Goal: Information Seeking & Learning: Learn about a topic

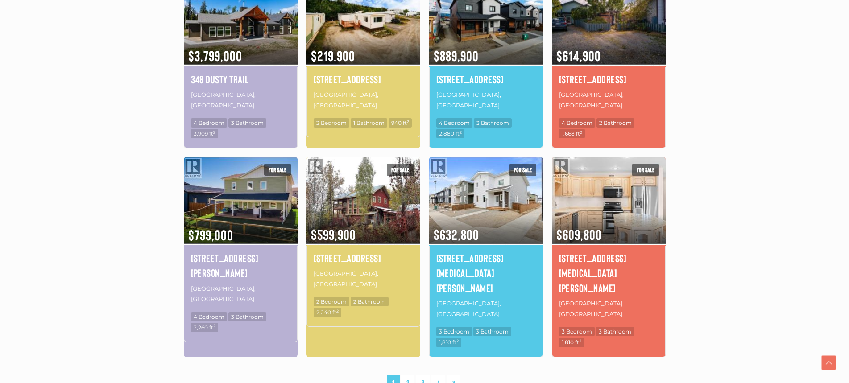
scroll to position [536, 0]
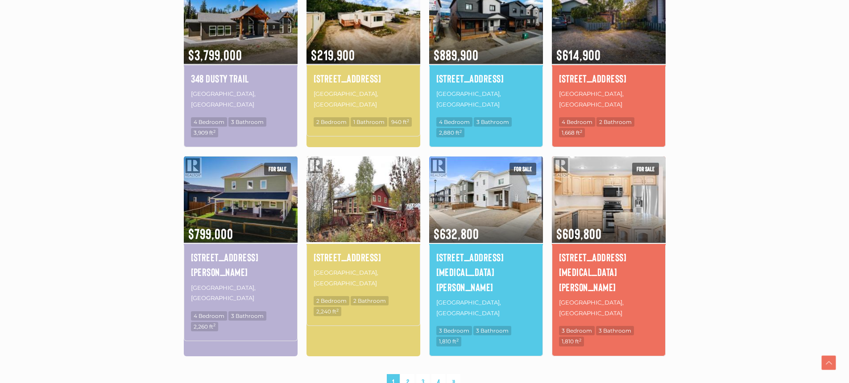
click at [400, 190] on img at bounding box center [364, 199] width 114 height 89
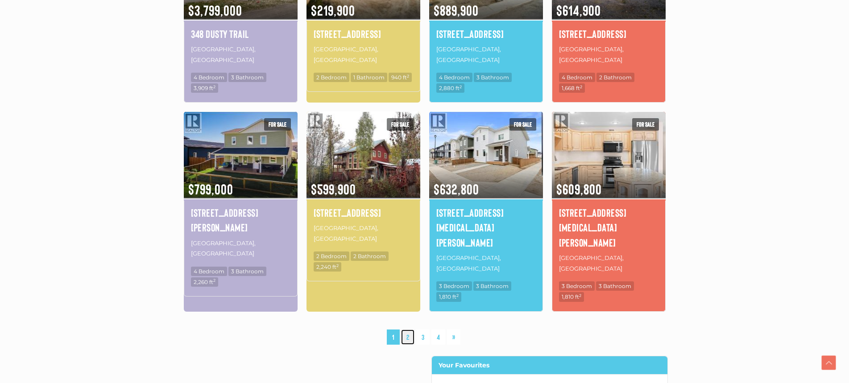
click at [410, 330] on link "2" at bounding box center [407, 338] width 13 height 16
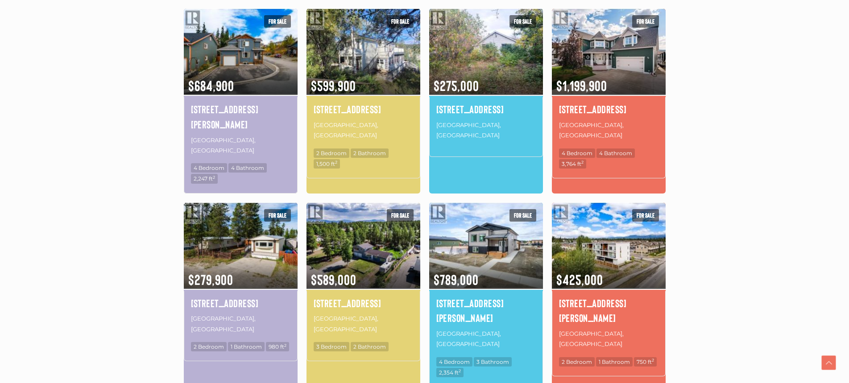
scroll to position [609, 0]
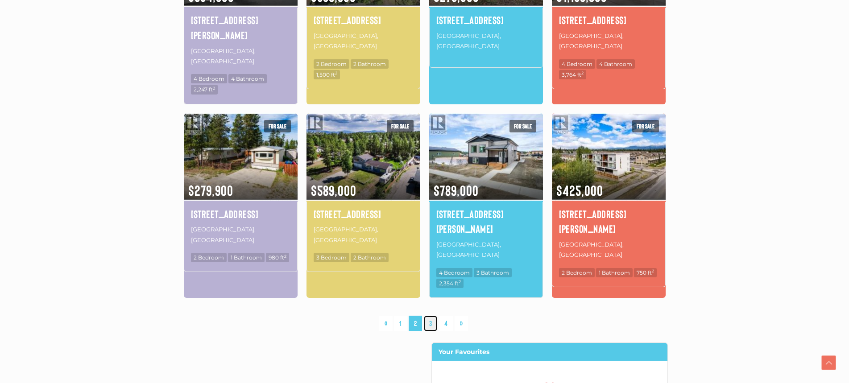
click at [432, 316] on link "3" at bounding box center [430, 324] width 13 height 16
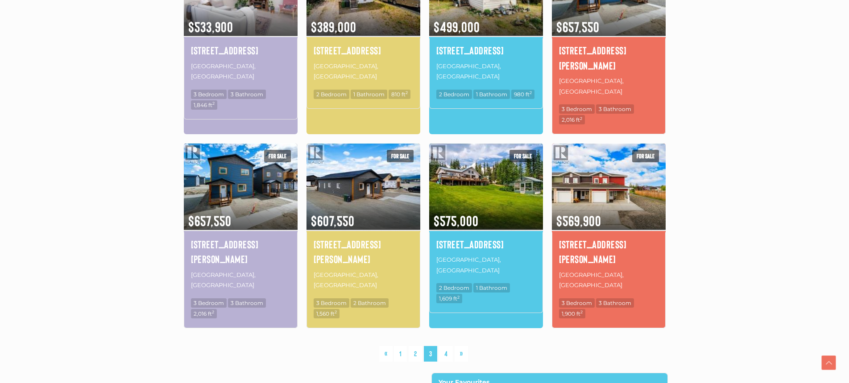
scroll to position [564, 0]
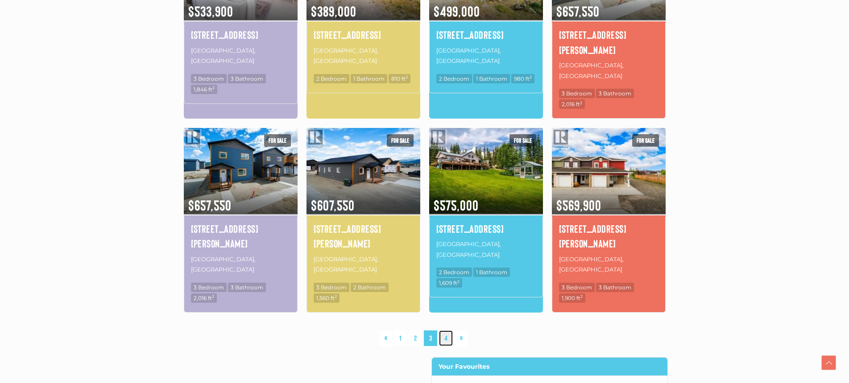
click at [447, 331] on link "4" at bounding box center [446, 339] width 14 height 16
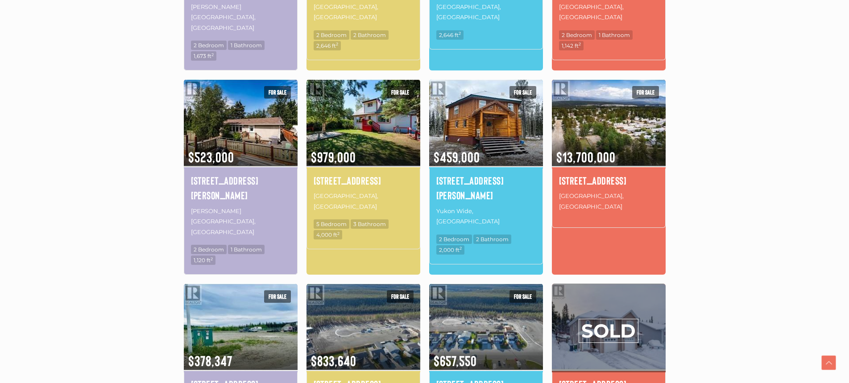
scroll to position [430, 0]
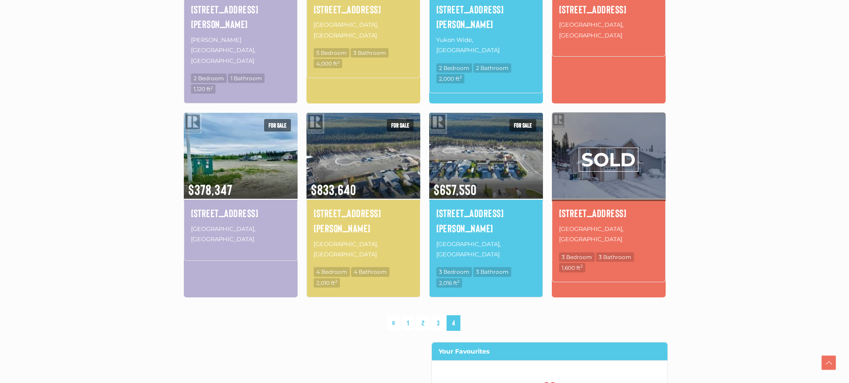
scroll to position [609, 0]
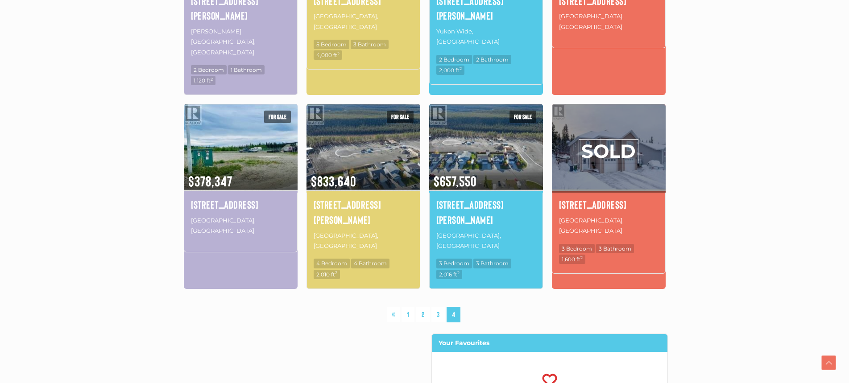
scroll to position [580, 0]
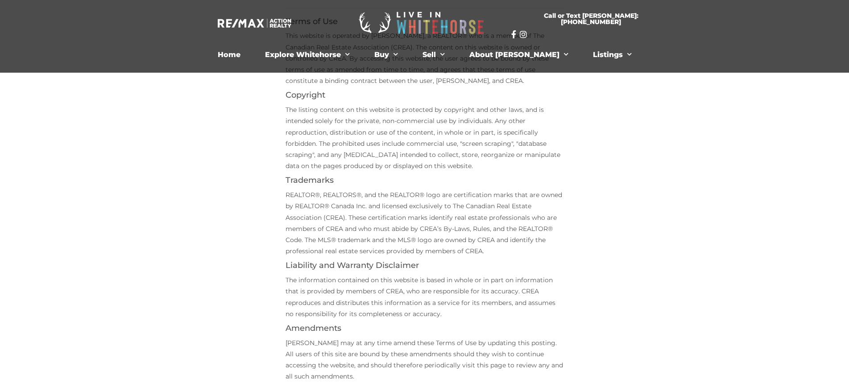
scroll to position [268, 0]
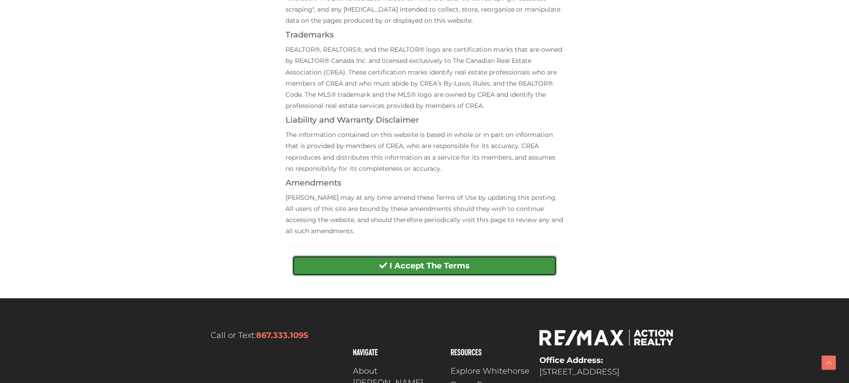
click at [410, 264] on strong "I Accept The Terms" at bounding box center [430, 266] width 80 height 10
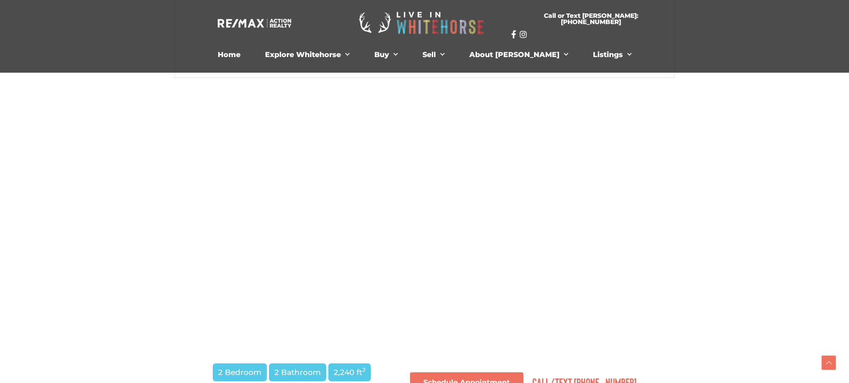
scroll to position [268, 0]
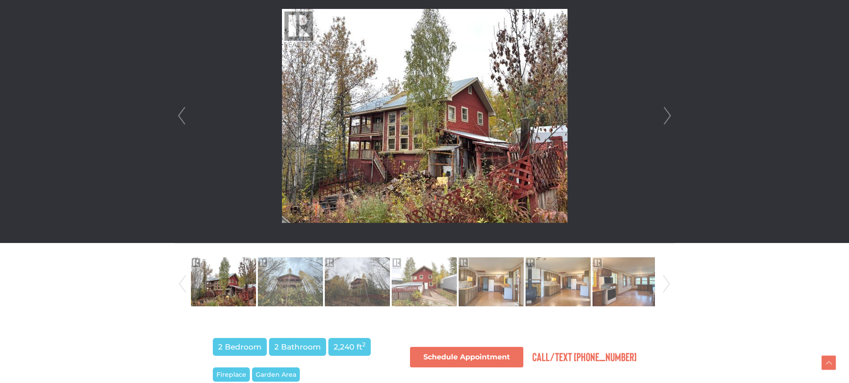
click at [667, 116] on link "Next" at bounding box center [667, 116] width 13 height 254
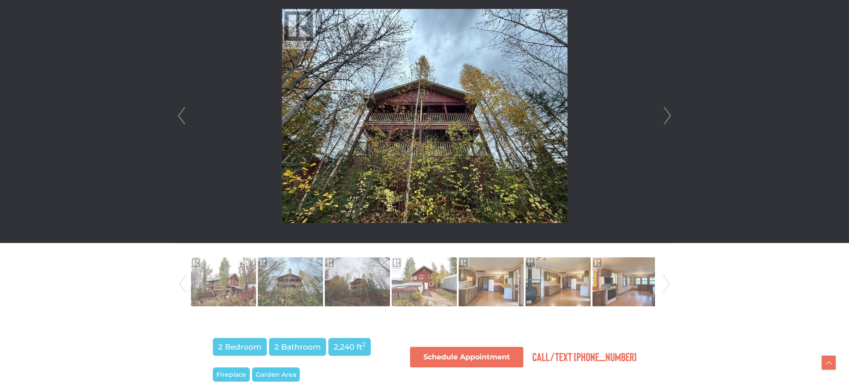
click at [667, 116] on link "Next" at bounding box center [667, 116] width 13 height 254
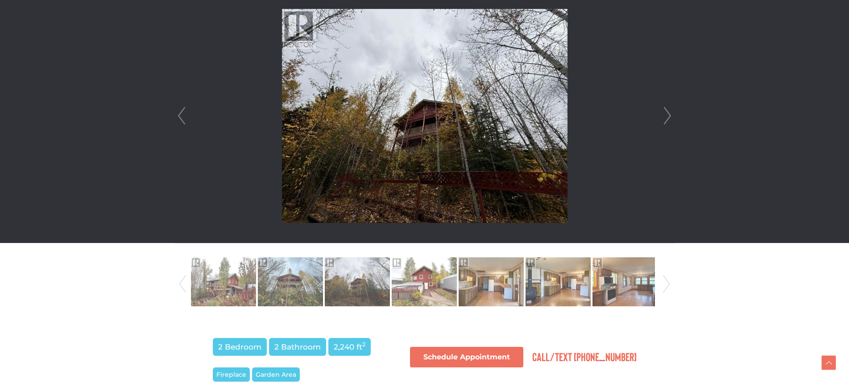
click at [667, 116] on link "Next" at bounding box center [667, 116] width 13 height 254
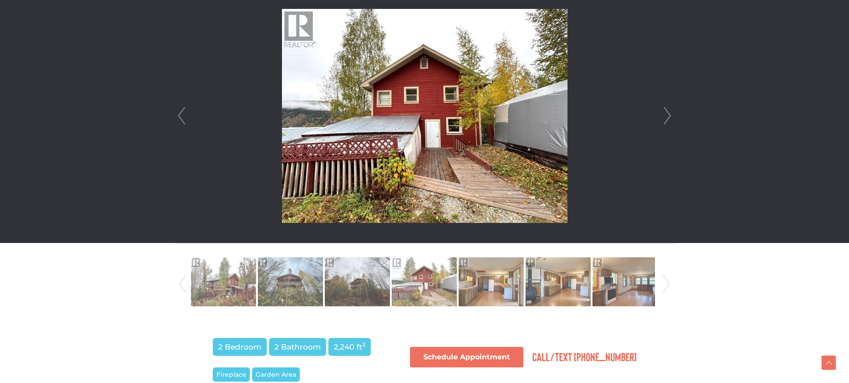
click at [667, 116] on link "Next" at bounding box center [667, 116] width 13 height 254
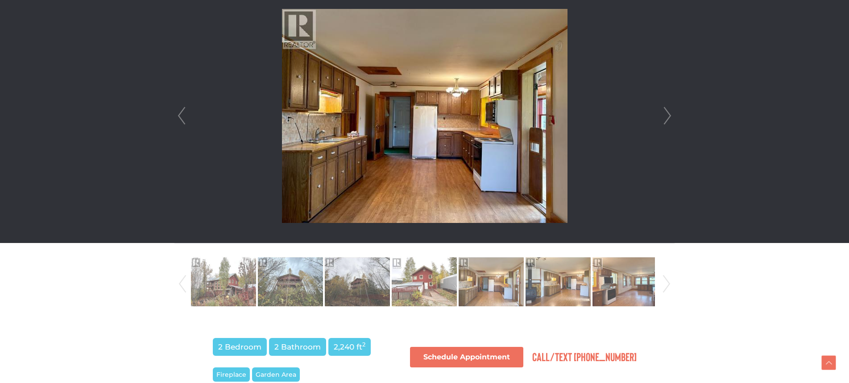
click at [667, 116] on link "Next" at bounding box center [667, 116] width 13 height 254
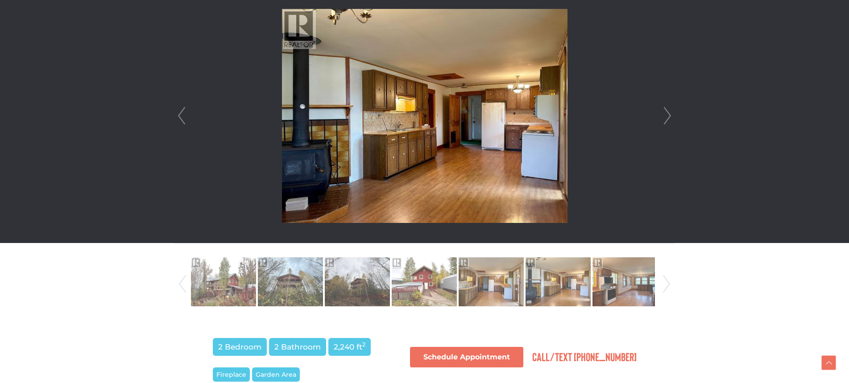
click at [667, 116] on link "Next" at bounding box center [667, 116] width 13 height 254
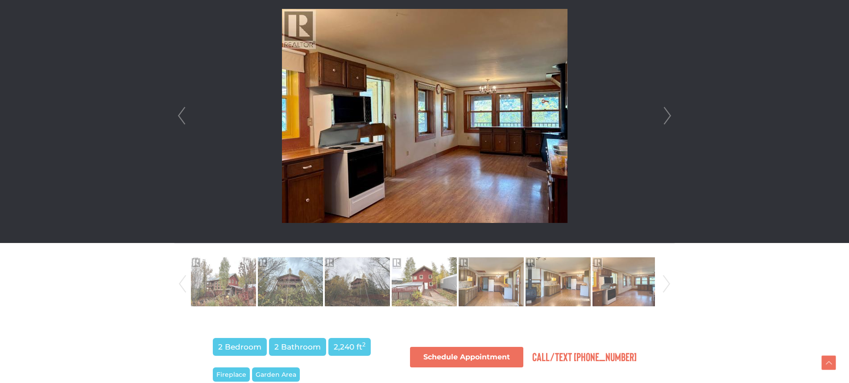
click at [667, 116] on link "Next" at bounding box center [667, 116] width 13 height 254
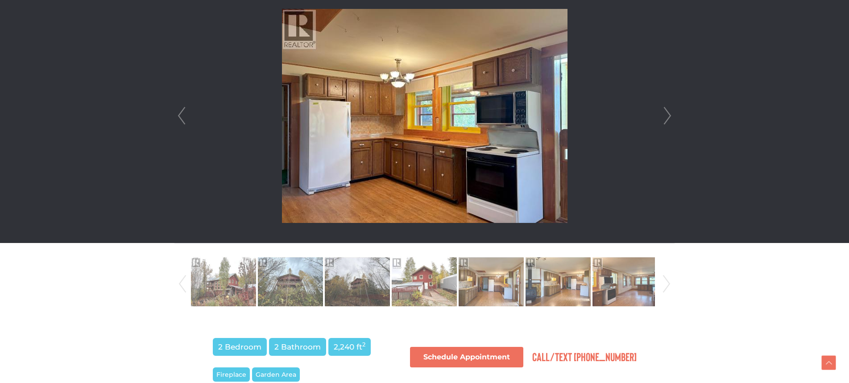
click at [667, 116] on link "Next" at bounding box center [667, 116] width 13 height 254
